Goal: Task Accomplishment & Management: Use online tool/utility

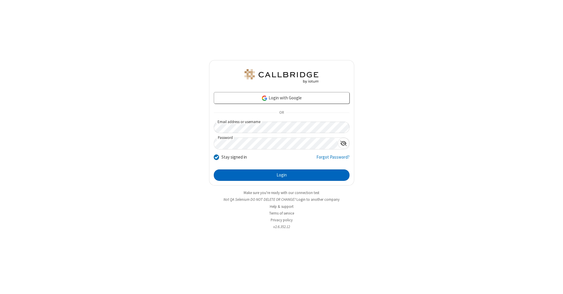
click at [281, 175] on button "Login" at bounding box center [282, 175] width 136 height 12
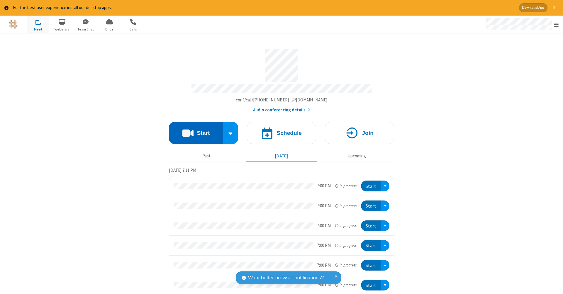
click at [193, 130] on button "Start" at bounding box center [196, 133] width 54 height 22
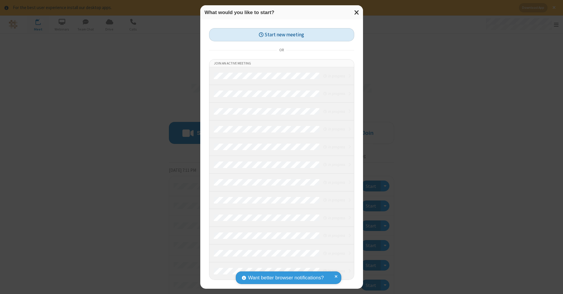
click at [281, 35] on button "Start new meeting" at bounding box center [281, 34] width 145 height 13
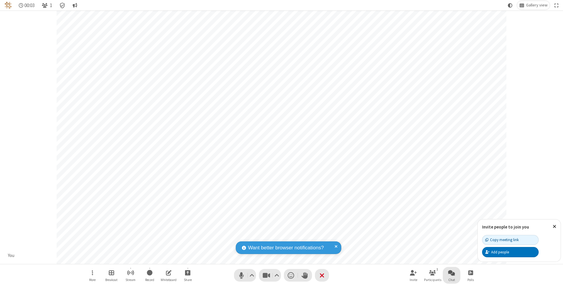
click at [451, 272] on span "Open chat" at bounding box center [451, 272] width 7 height 7
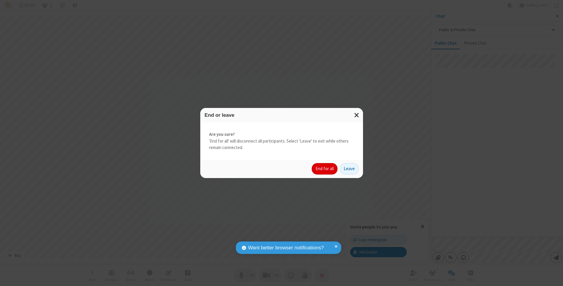
click at [325, 168] on button "End for all" at bounding box center [325, 169] width 26 height 12
